Goal: Information Seeking & Learning: Understand process/instructions

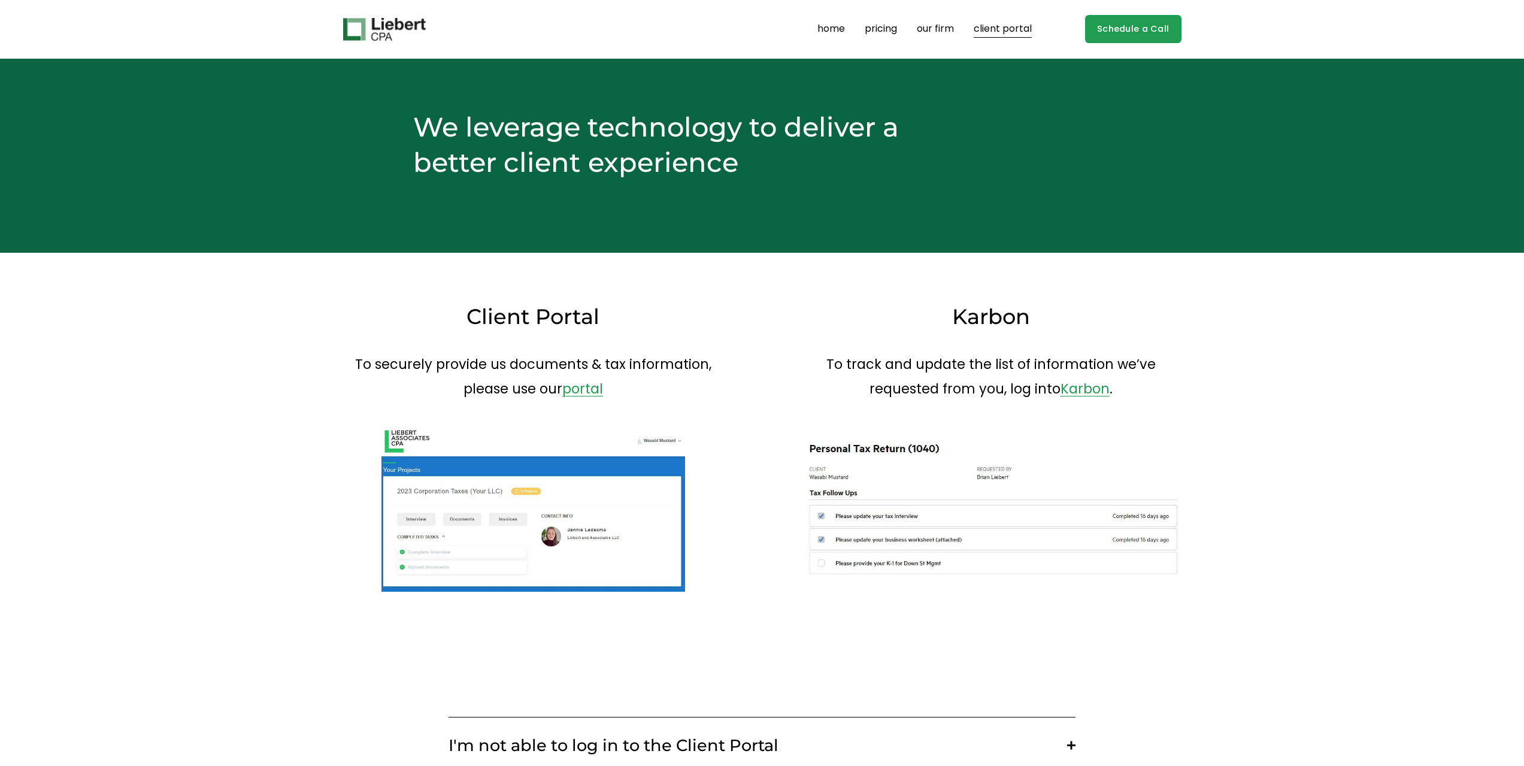
click at [997, 31] on link "client portal" at bounding box center [1003, 29] width 58 height 19
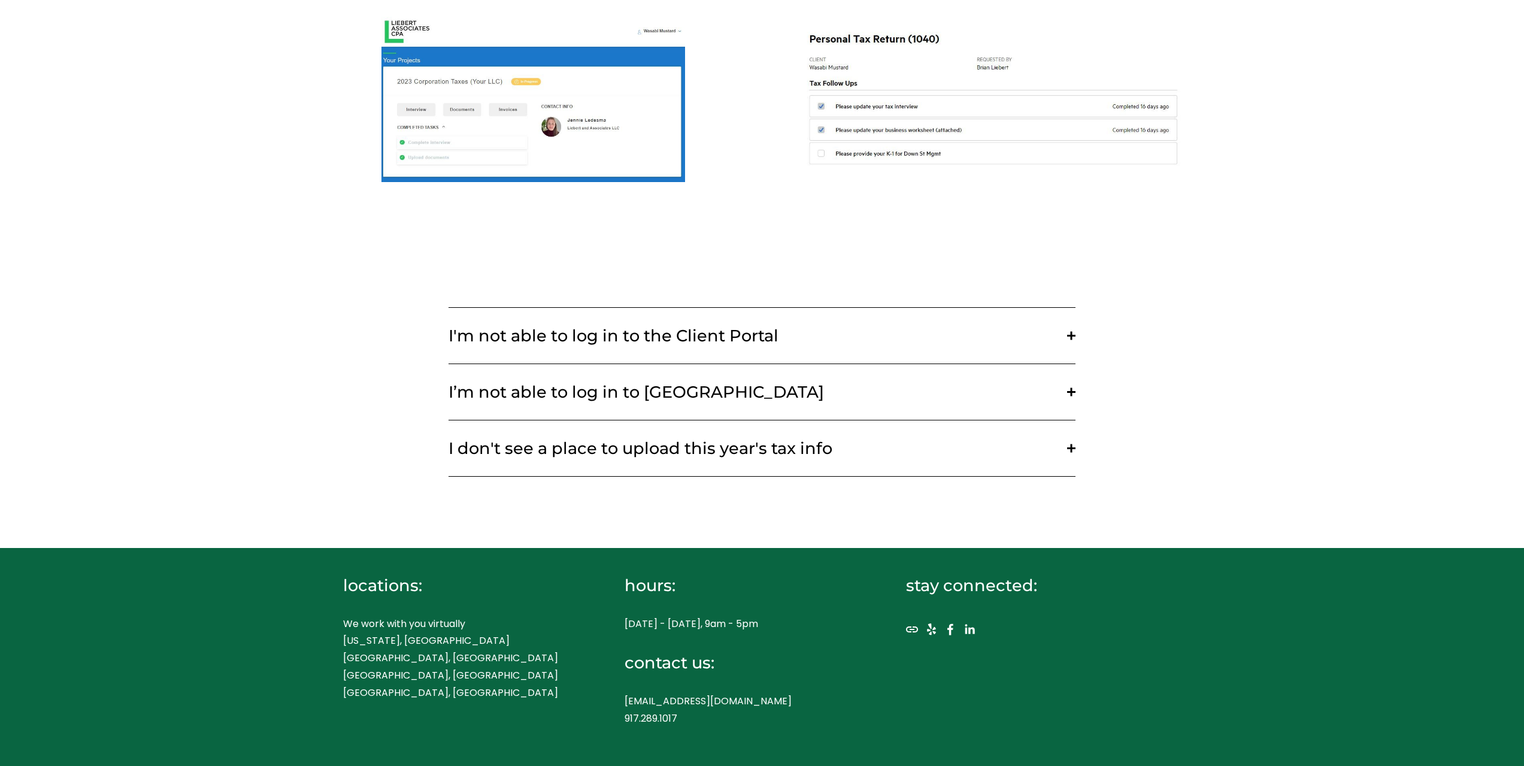
scroll to position [408, 0]
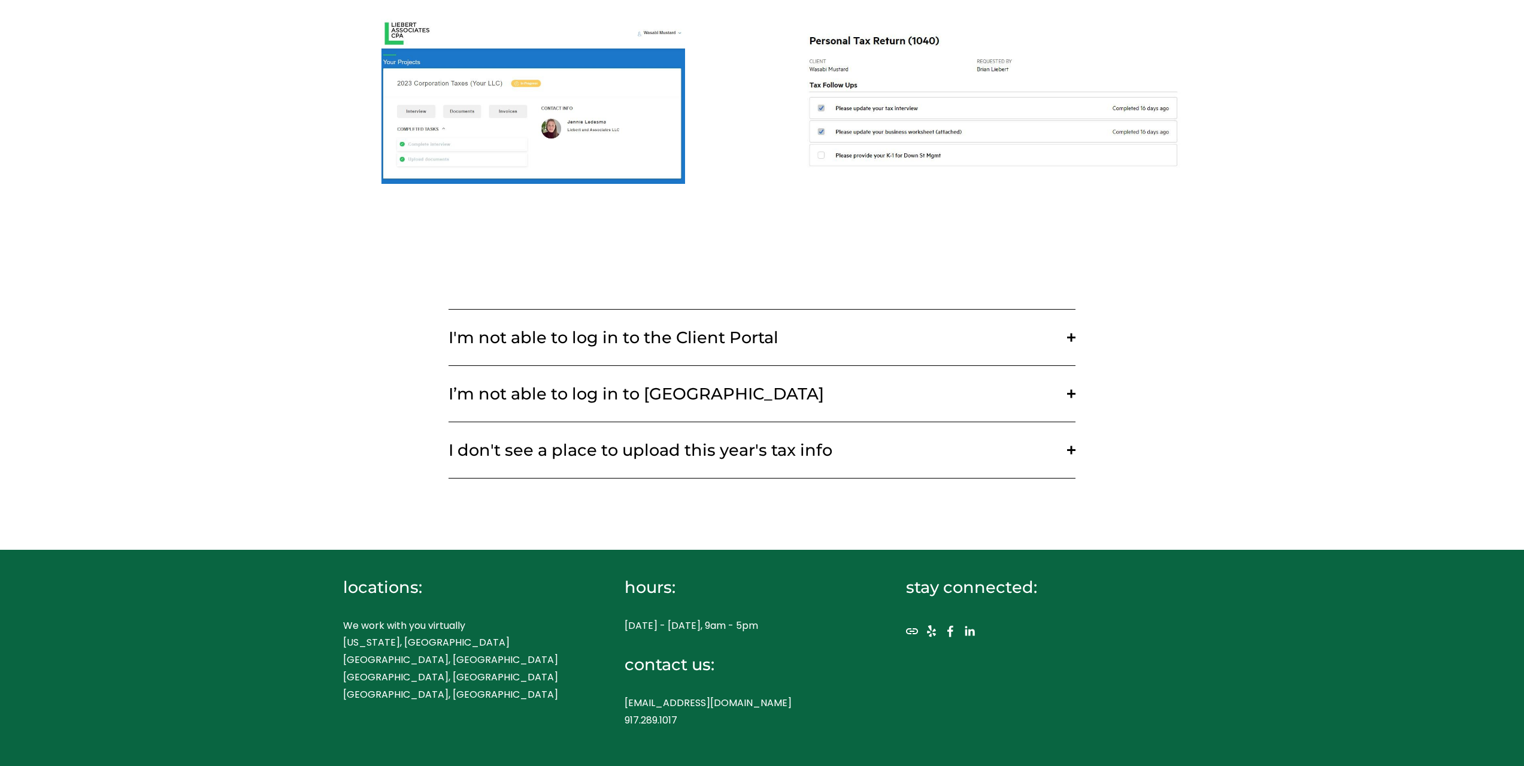
click at [657, 336] on span "I'm not able to log in to the Client Portal" at bounding box center [758, 338] width 619 height 20
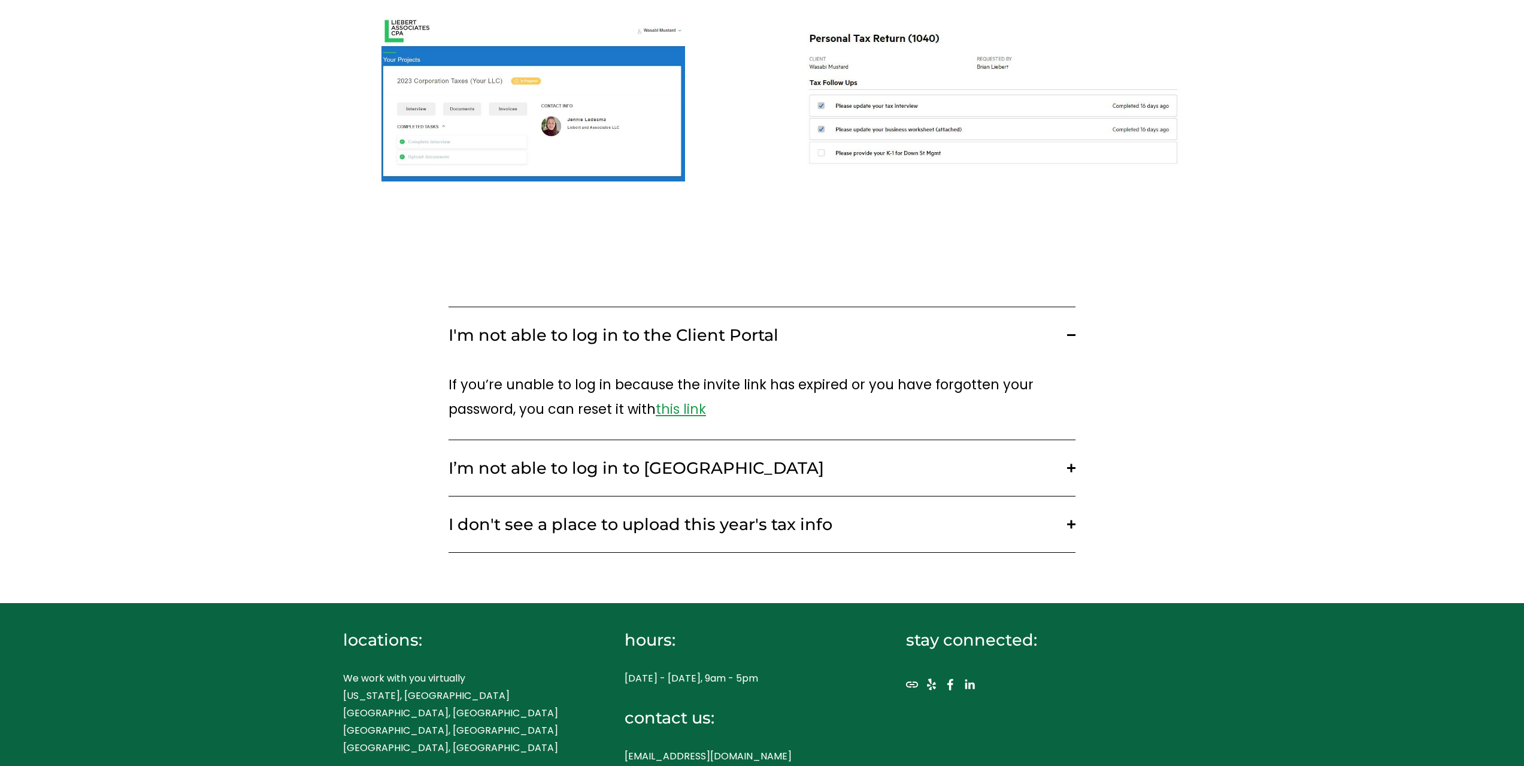
scroll to position [411, 0]
click at [671, 411] on span "this link" at bounding box center [681, 408] width 50 height 19
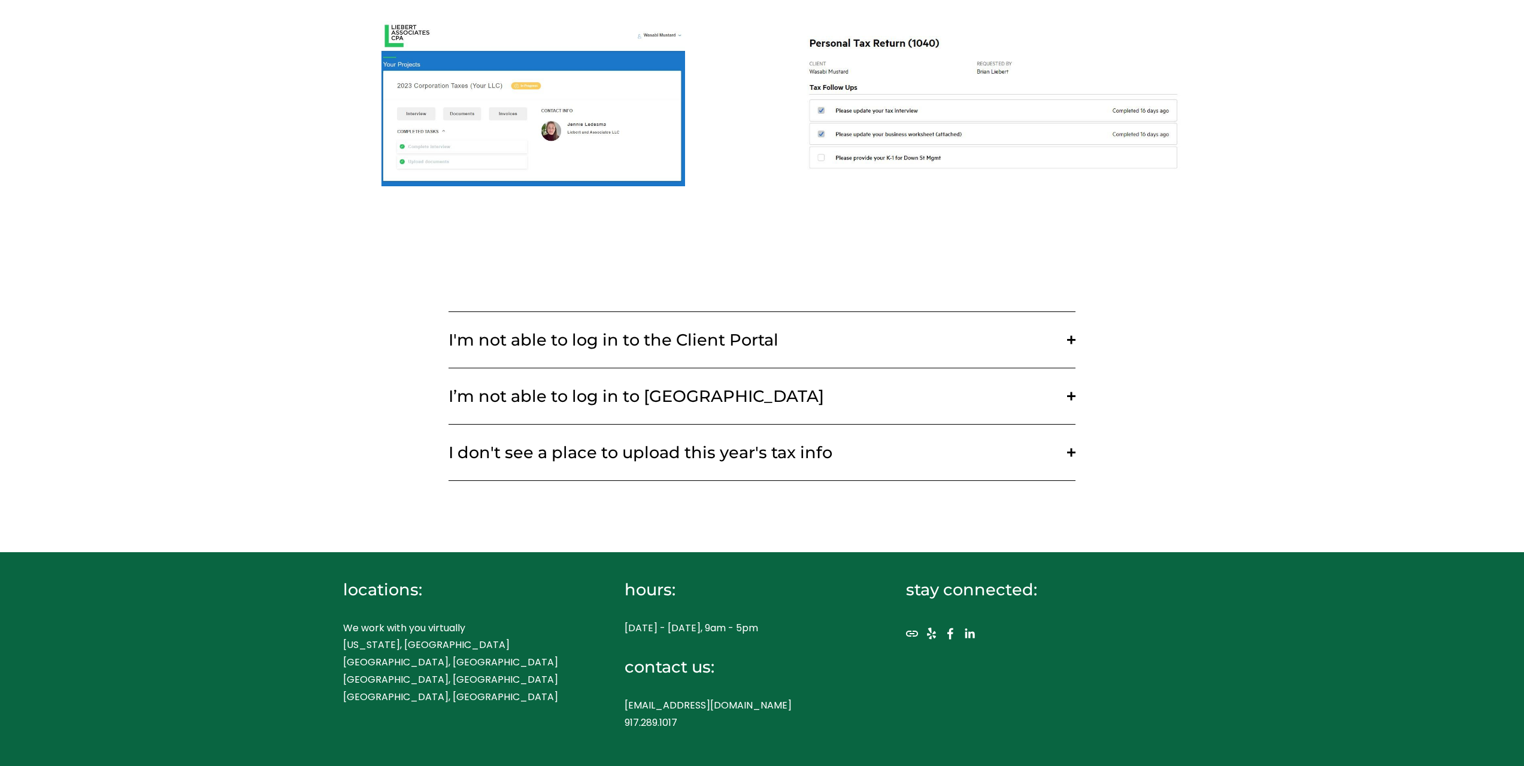
scroll to position [410, 0]
